Goal: Task Accomplishment & Management: Complete application form

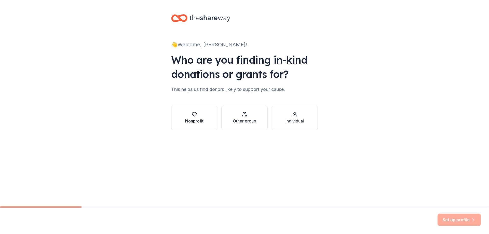
click at [204, 120] on button "Nonprofit" at bounding box center [194, 118] width 46 height 24
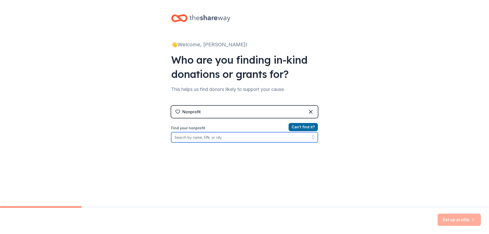
click at [234, 138] on input "Find your nonprofit" at bounding box center [244, 137] width 147 height 10
paste input "20-4625618"
type input "20-4625618"
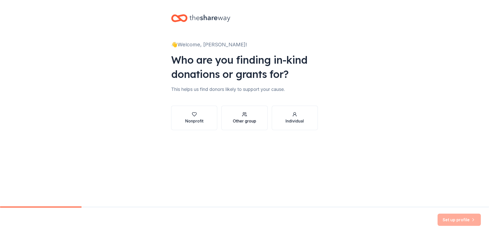
click at [242, 124] on div "Other group" at bounding box center [244, 121] width 23 height 6
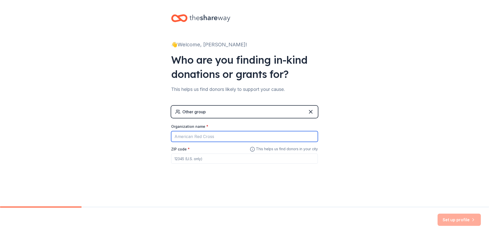
click at [209, 139] on input "Organization name *" at bounding box center [244, 136] width 147 height 11
type input "Mining for a Purpose"
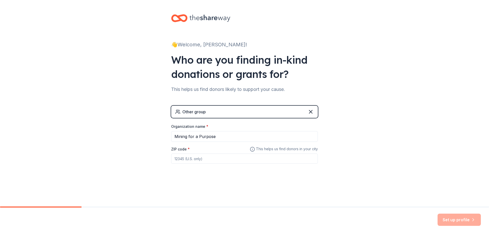
click at [194, 159] on input "ZIP code *" at bounding box center [244, 159] width 147 height 10
type input "28605"
click at [468, 216] on button "Set up profile" at bounding box center [459, 220] width 43 height 12
click at [225, 176] on div "👋 Welcome, [PERSON_NAME]! Who are you finding in-kind donations or grants for? …" at bounding box center [244, 99] width 163 height 199
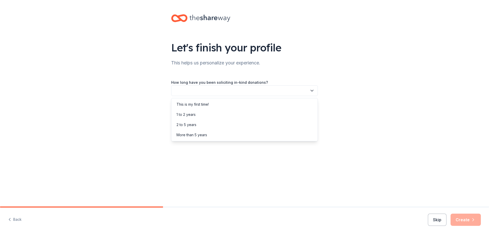
click at [217, 89] on button "button" at bounding box center [244, 90] width 147 height 11
click at [200, 134] on div "More than 5 years" at bounding box center [192, 135] width 31 height 6
click at [193, 112] on button "button" at bounding box center [244, 113] width 147 height 11
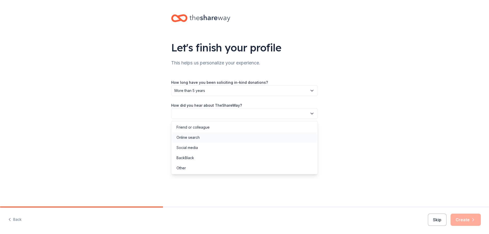
click at [194, 135] on div "Online search" at bounding box center [188, 138] width 23 height 6
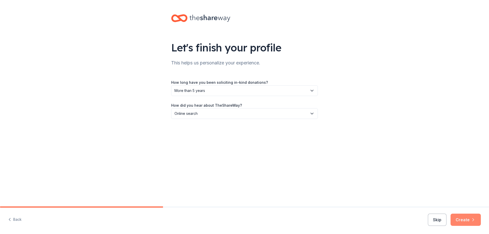
click at [473, 222] on icon "button" at bounding box center [473, 219] width 5 height 5
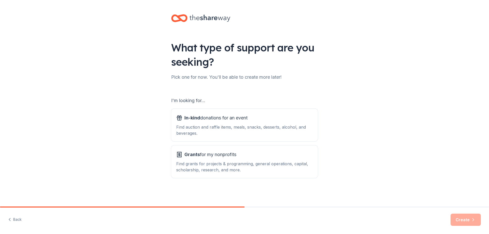
click at [344, 128] on div "What type of support are you seeking? Pick one for now. You'll be able to creat…" at bounding box center [244, 103] width 489 height 206
click at [226, 125] on div "Find auction and raffle items, meals, snacks, desserts, alcohol, and beverages." at bounding box center [244, 130] width 137 height 12
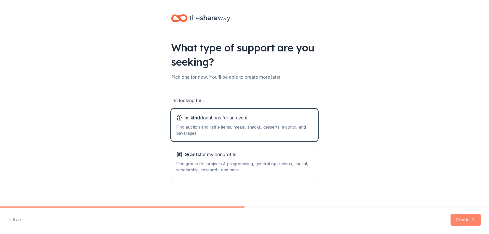
click at [454, 220] on button "Create" at bounding box center [466, 220] width 30 height 12
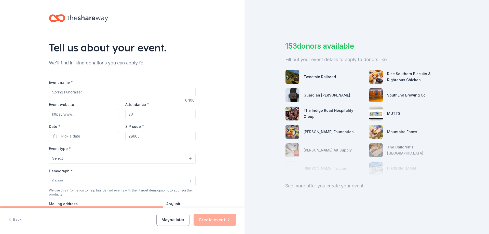
click at [83, 91] on input "Event name *" at bounding box center [122, 92] width 147 height 10
type input "[MEDICAL_DATA] Caregivers & Community Appreciation Event"
click at [75, 115] on input "Event website" at bounding box center [84, 114] width 70 height 10
paste input "https://www.mccoyminerals.com/mining-for-a-purpose"
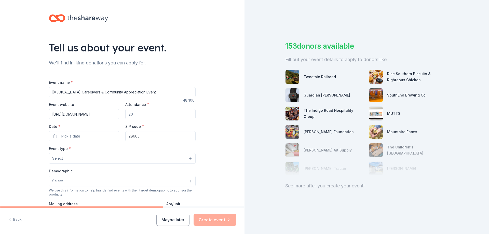
type input "https://www.mccoyminerals.com/mining-for-a-purpose"
click at [138, 115] on input "Attendance *" at bounding box center [160, 114] width 70 height 10
type input "80"
click at [108, 134] on button "Pick a date" at bounding box center [84, 136] width 70 height 10
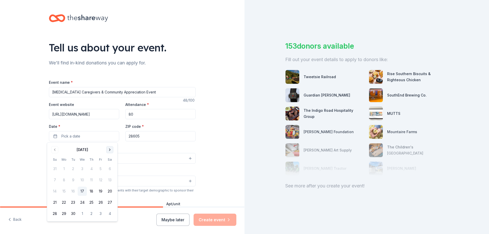
click at [111, 150] on button "Go to next month" at bounding box center [109, 149] width 7 height 7
click at [111, 149] on button "Go to next month" at bounding box center [109, 149] width 7 height 7
click at [56, 192] on button "9" at bounding box center [54, 191] width 9 height 9
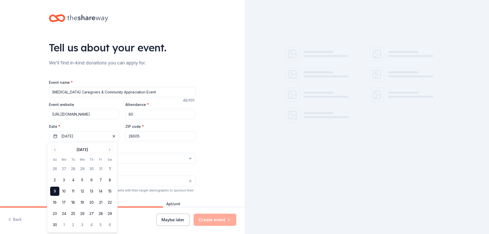
click at [122, 146] on div "Event type * Select" at bounding box center [122, 155] width 147 height 19
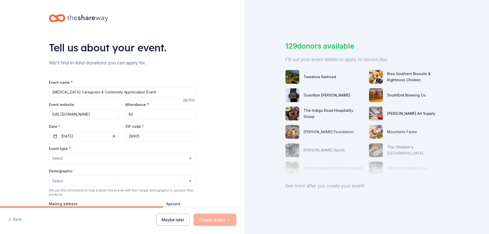
click at [95, 159] on button "Select" at bounding box center [122, 158] width 147 height 11
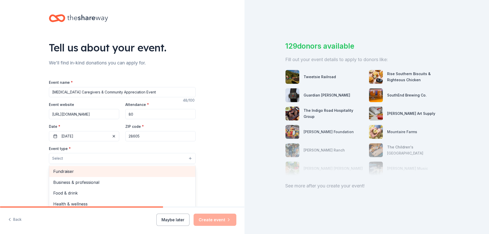
click at [88, 172] on span "Fundraiser" at bounding box center [122, 171] width 138 height 7
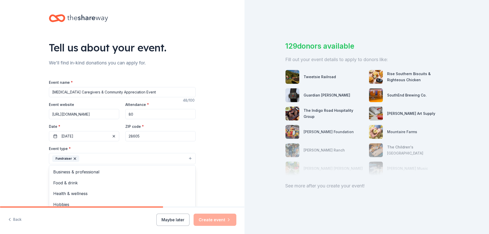
click at [41, 176] on div "Tell us about your event. We'll find in-kind donations you can apply for. Event…" at bounding box center [122, 170] width 163 height 340
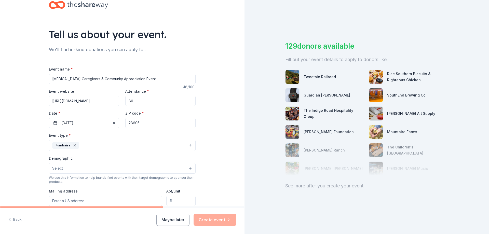
scroll to position [25, 0]
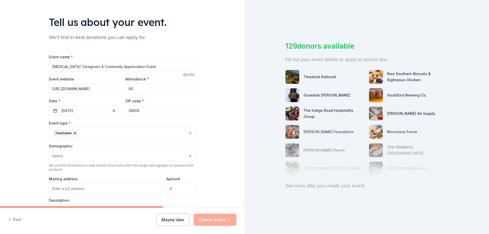
click at [210, 167] on div "Tell us about your event. We'll find in-kind donations you can apply for. Event…" at bounding box center [122, 145] width 245 height 340
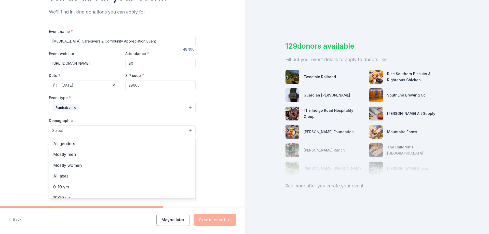
click at [124, 132] on button "Select" at bounding box center [122, 130] width 147 height 11
click at [68, 143] on span "All genders" at bounding box center [122, 143] width 138 height 7
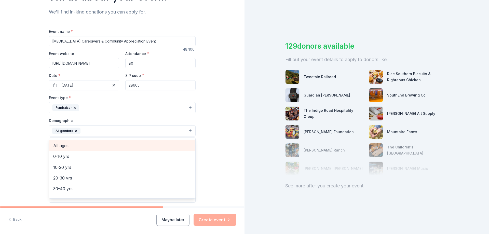
click at [65, 149] on div "All ages" at bounding box center [122, 145] width 146 height 11
click at [36, 154] on div "Tell us about your event. We'll find in-kind donations you can apply for. Event…" at bounding box center [122, 119] width 245 height 340
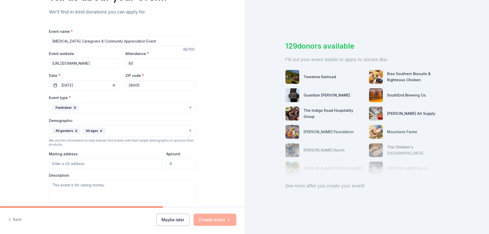
click at [95, 166] on input "Mailing address" at bounding box center [105, 164] width 113 height 10
type input "537 Main St"
type input "P.O. Box 584"
click at [209, 179] on div "Tell us about your event. We'll find in-kind donations you can apply for. Event…" at bounding box center [122, 119] width 245 height 340
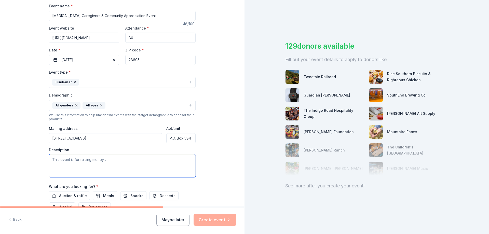
click at [116, 167] on textarea at bounding box center [122, 165] width 147 height 23
type textarea "W"
type textarea "M"
click at [50, 187] on label "What are you looking for? *" at bounding box center [73, 186] width 49 height 5
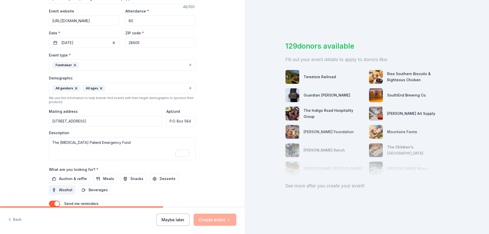
scroll to position [102, 0]
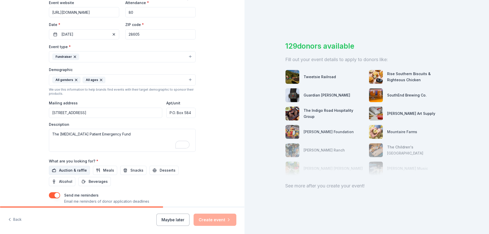
click at [61, 170] on span "Auction & raffle" at bounding box center [73, 170] width 28 height 6
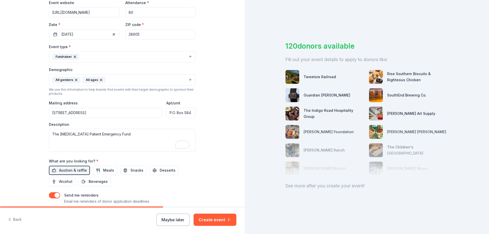
click at [180, 200] on div "Send me reminders Email me reminders of donor application deadlines" at bounding box center [122, 198] width 147 height 12
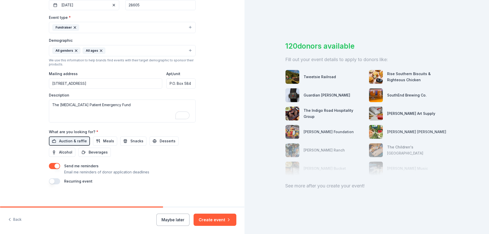
scroll to position [0, 0]
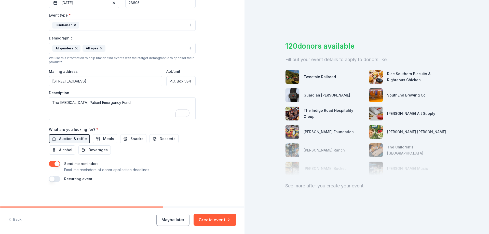
click at [55, 163] on button "button" at bounding box center [54, 164] width 11 height 6
click at [52, 181] on button "button" at bounding box center [54, 179] width 11 height 6
click at [51, 104] on textarea "The Cancer Patient Emergency Fund" at bounding box center [122, 108] width 147 height 23
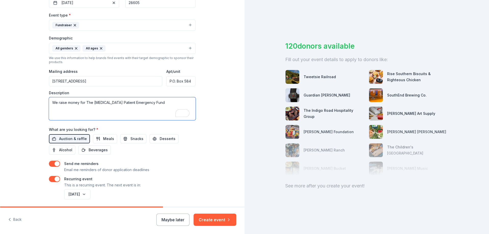
click at [147, 102] on textarea "We raise money for The Cancer Patient Emergency Fund" at bounding box center [122, 108] width 147 height 23
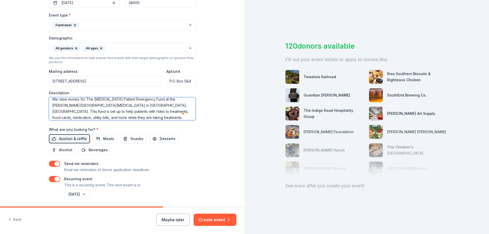
click at [87, 119] on textarea "We raise money for The Cancer Patient Emergency Fund at the Seby B Jones Region…" at bounding box center [122, 108] width 147 height 23
type textarea "We raise money for The Cancer Patient Emergency Fund at the Seby B Jones Region…"
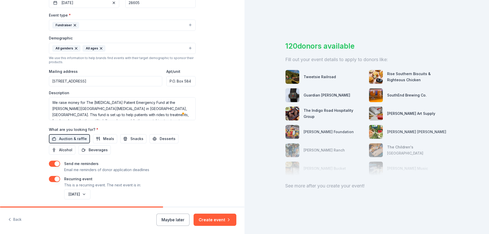
click at [191, 151] on div "Auction & raffle Meals Snacks Desserts Alcohol Beverages" at bounding box center [122, 144] width 147 height 20
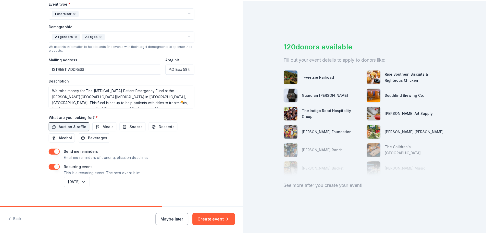
scroll to position [152, 0]
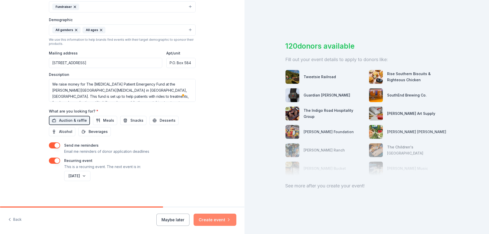
click at [229, 222] on icon "button" at bounding box center [228, 219] width 5 height 5
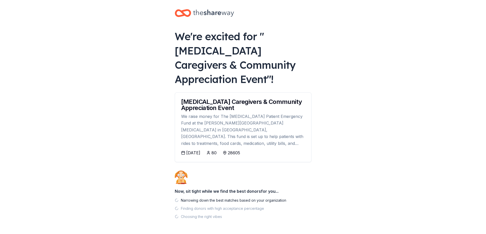
scroll to position [8, 0]
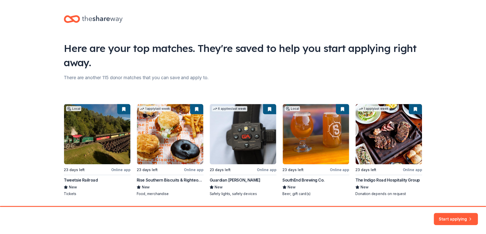
scroll to position [15, 0]
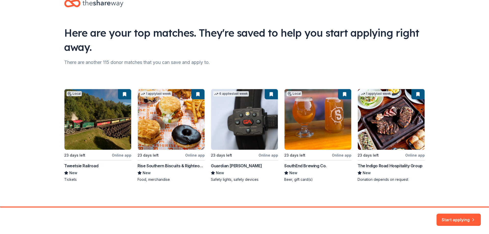
click at [224, 167] on div "Local 23 days left Online app Tweetsie Railroad New Tickets 1 apply last week 2…" at bounding box center [244, 135] width 361 height 93
click at [228, 179] on div "Local 23 days left Online app Tweetsie Railroad New Tickets 1 apply last week 2…" at bounding box center [244, 135] width 361 height 93
click at [445, 217] on button "Start applying" at bounding box center [459, 217] width 44 height 12
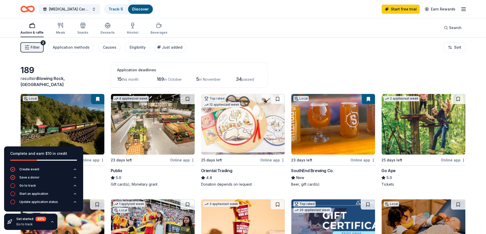
click at [60, 122] on img at bounding box center [63, 124] width 84 height 61
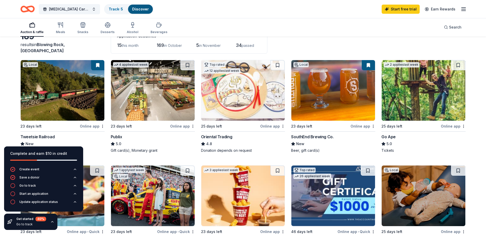
scroll to position [25, 0]
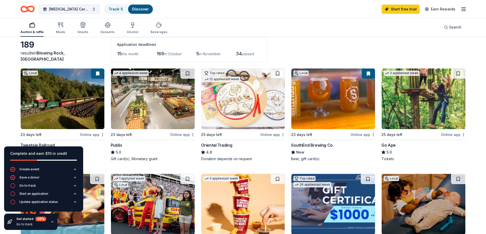
click at [394, 144] on div "Go Ape" at bounding box center [388, 145] width 14 height 6
click at [30, 186] on div "Go to track" at bounding box center [27, 186] width 17 height 4
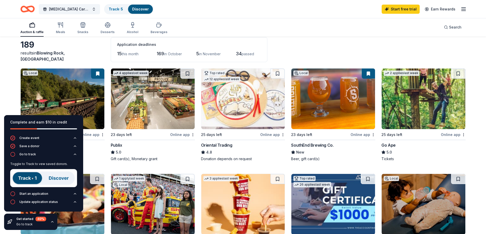
click at [29, 176] on img at bounding box center [43, 178] width 67 height 18
click at [30, 155] on div "Go to track" at bounding box center [27, 154] width 17 height 4
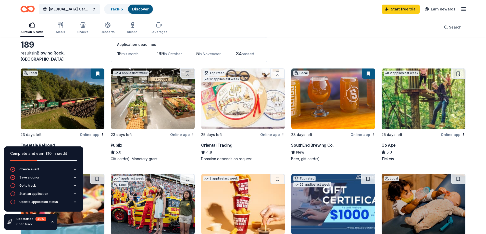
click at [33, 194] on div "Start an application" at bounding box center [33, 194] width 29 height 4
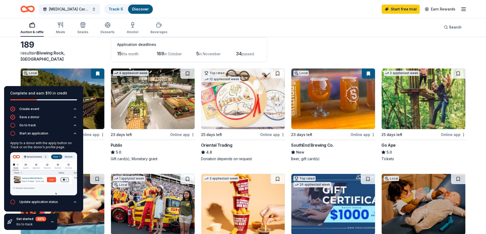
click at [33, 178] on img at bounding box center [43, 173] width 67 height 43
click at [218, 142] on div "Top rated 12 applies last week 25 days left Online app Oriental Trading 4.8 Don…" at bounding box center [243, 114] width 84 height 93
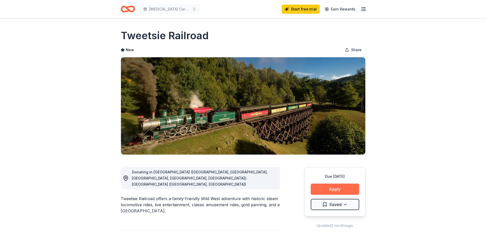
click at [339, 188] on button "Apply" at bounding box center [334, 189] width 48 height 11
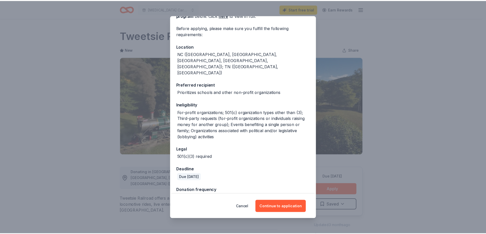
scroll to position [34, 0]
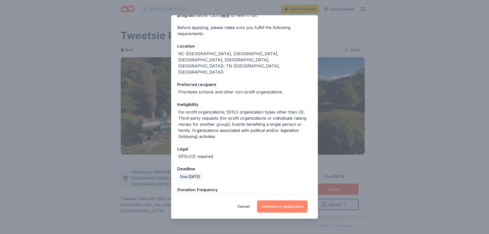
click at [278, 205] on button "Continue to application" at bounding box center [282, 207] width 51 height 12
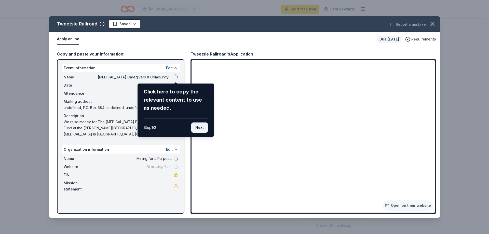
click at [201, 129] on button "Next" at bounding box center [199, 128] width 17 height 10
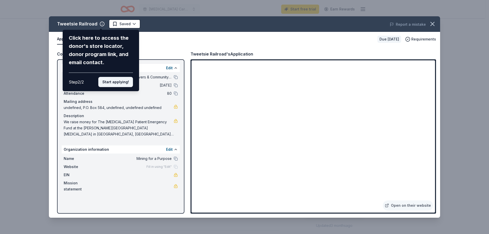
click at [118, 85] on button "Start applying!" at bounding box center [115, 82] width 35 height 10
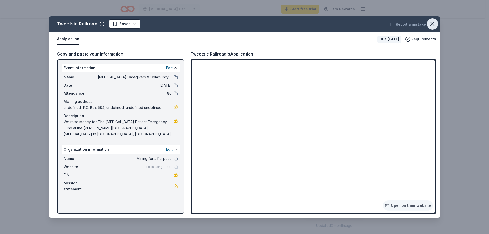
click at [434, 25] on icon "button" at bounding box center [433, 24] width 4 height 4
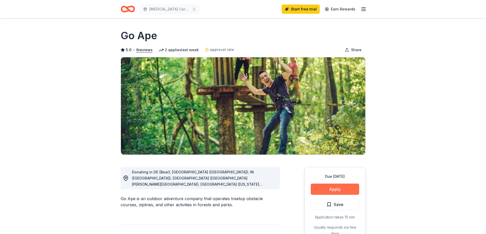
click at [338, 191] on button "Apply" at bounding box center [334, 189] width 48 height 11
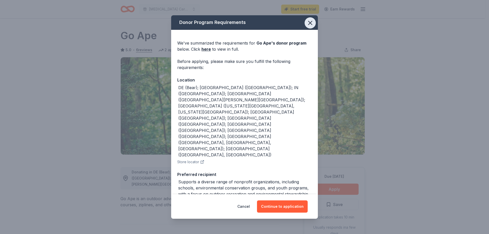
click at [309, 24] on icon "button" at bounding box center [311, 23] width 4 height 4
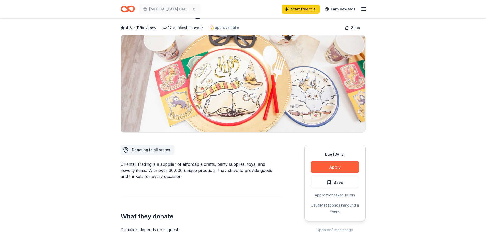
scroll to position [25, 0]
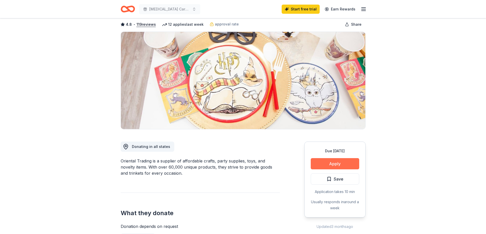
click at [322, 165] on button "Apply" at bounding box center [334, 163] width 48 height 11
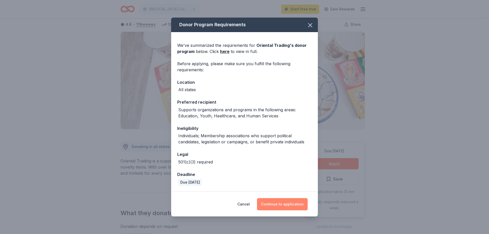
click at [279, 204] on button "Continue to application" at bounding box center [282, 204] width 51 height 12
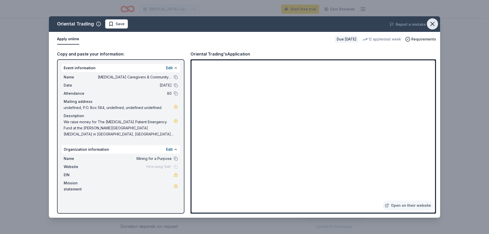
drag, startPoint x: 436, startPoint y: 25, endPoint x: 433, endPoint y: 23, distance: 3.3
click at [435, 25] on icon "button" at bounding box center [432, 23] width 7 height 7
